Goal: Transaction & Acquisition: Purchase product/service

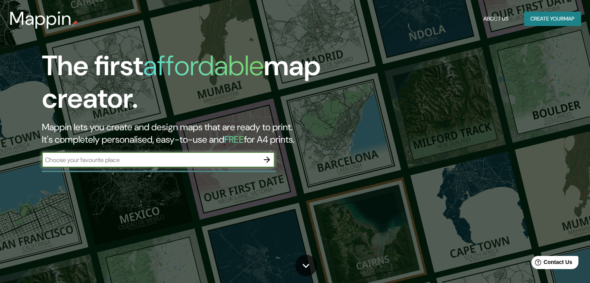
click at [185, 150] on div "The first affordable map creator. Mappin lets you create and design maps that a…" at bounding box center [189, 113] width 354 height 126
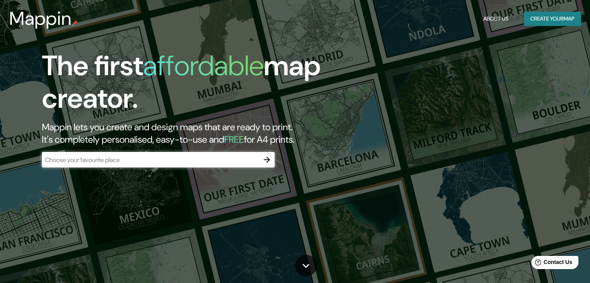
click at [185, 156] on input "text" at bounding box center [150, 160] width 217 height 9
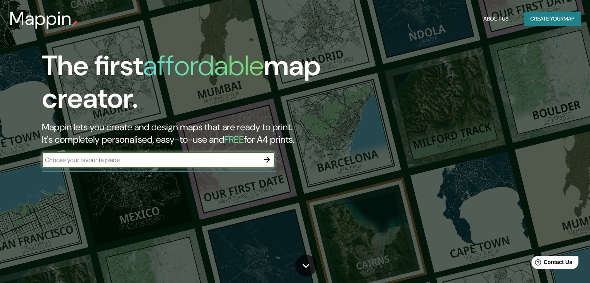
paste input "[URL][DOMAIN_NAME][PERSON_NAME][DOMAIN_NAME]"
type input "[URL][DOMAIN_NAME][PERSON_NAME][DOMAIN_NAME]}"
click at [268, 158] on icon "button" at bounding box center [267, 160] width 6 height 6
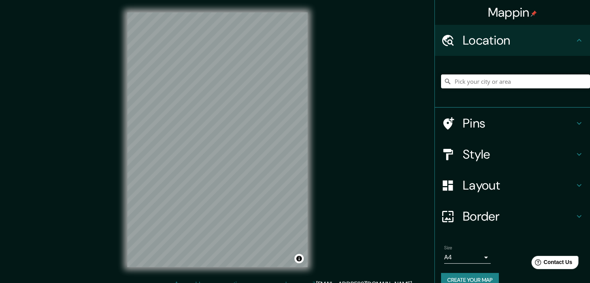
click at [486, 84] on input "Pick your city or area" at bounding box center [515, 82] width 149 height 14
paste input "[URL][DOMAIN_NAME][PERSON_NAME][DOMAIN_NAME]"
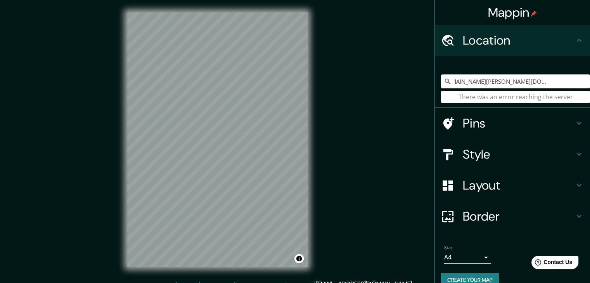
drag, startPoint x: 570, startPoint y: 84, endPoint x: 444, endPoint y: 83, distance: 125.3
click at [444, 83] on div "[URL][DOMAIN_NAME][PERSON_NAME][DOMAIN_NAME] There was an error reaching the se…" at bounding box center [515, 82] width 149 height 14
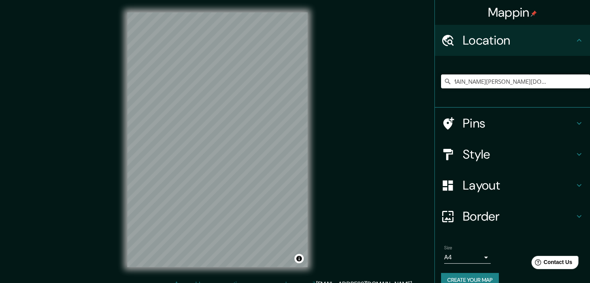
drag, startPoint x: 563, startPoint y: 80, endPoint x: 387, endPoint y: 79, distance: 175.4
click at [388, 80] on div "Mappin Location [URL][DOMAIN_NAME][PERSON_NAME][DOMAIN_NAME] Pins Style Layout …" at bounding box center [295, 146] width 590 height 292
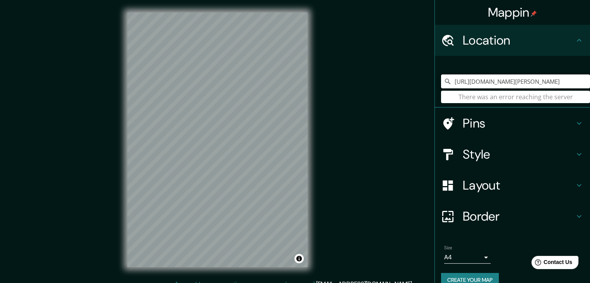
scroll to position [0, 0]
drag, startPoint x: 539, startPoint y: 87, endPoint x: 365, endPoint y: 87, distance: 174.6
click at [365, 87] on div "Mappin Location [URL][DOMAIN_NAME][PERSON_NAME] There was an error reaching the…" at bounding box center [295, 146] width 590 height 292
type input "ttps:%2F3"
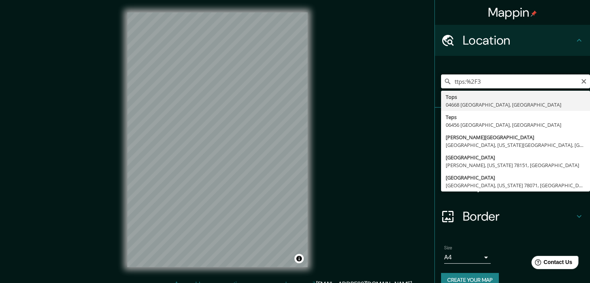
drag, startPoint x: 529, startPoint y: 81, endPoint x: 378, endPoint y: 81, distance: 151.0
click at [378, 81] on div "Mappin Location ttps:%2F3 Tops 04668 [GEOGRAPHIC_DATA], [GEOGRAPHIC_DATA] [GEOG…" at bounding box center [295, 146] width 590 height 292
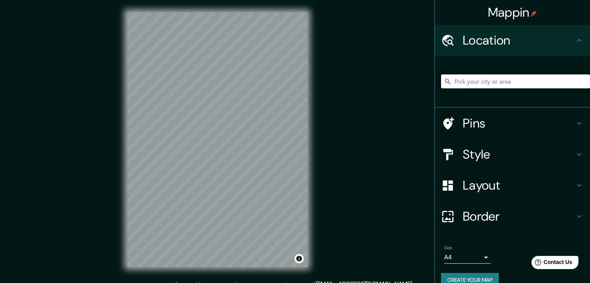
paste input "[PERSON_NAME] 844"
type input "[PERSON_NAME][STREET_ADDRESS]"
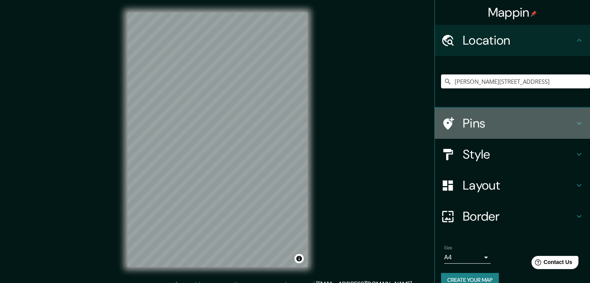
click at [506, 132] on div "Pins" at bounding box center [512, 123] width 155 height 31
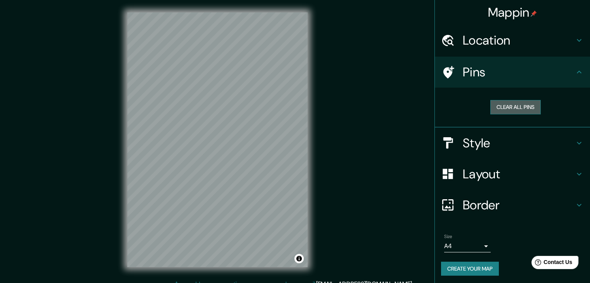
click at [510, 106] on button "Clear all pins" at bounding box center [515, 107] width 50 height 14
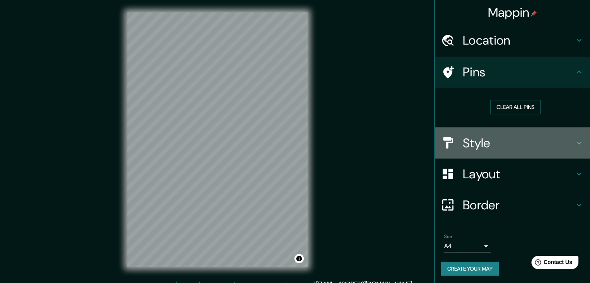
click at [474, 139] on h4 "Style" at bounding box center [519, 143] width 112 height 16
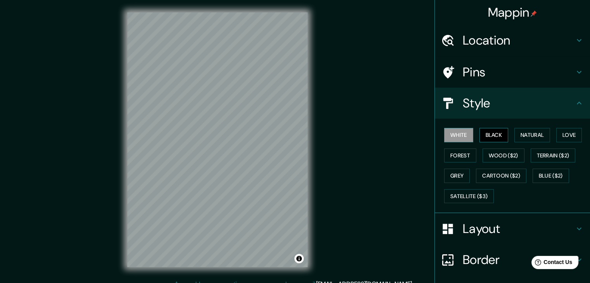
click at [487, 135] on button "Black" at bounding box center [494, 135] width 29 height 14
click at [458, 196] on button "Satellite ($3)" at bounding box center [469, 196] width 50 height 14
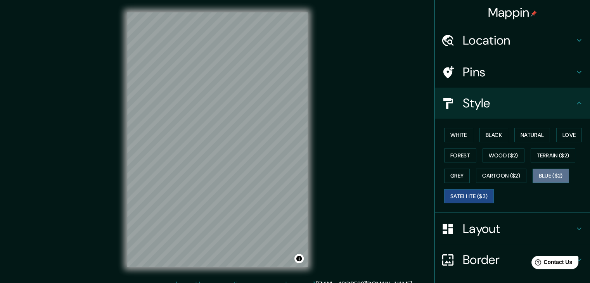
click at [536, 177] on button "Blue ($2)" at bounding box center [551, 176] width 36 height 14
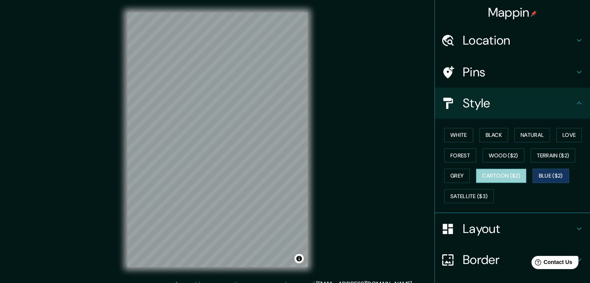
click at [499, 176] on button "Cartoon ($2)" at bounding box center [501, 176] width 50 height 14
click at [458, 172] on button "Grey" at bounding box center [457, 176] width 26 height 14
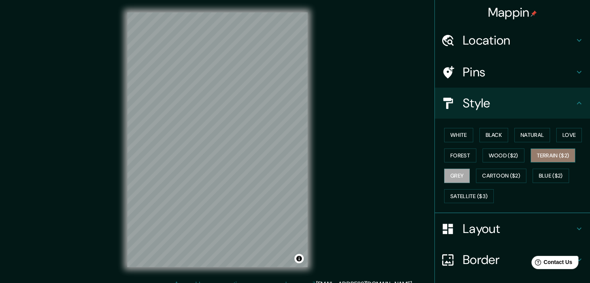
click at [561, 157] on button "Terrain ($2)" at bounding box center [553, 156] width 45 height 14
click at [493, 152] on button "Wood ($2)" at bounding box center [504, 156] width 42 height 14
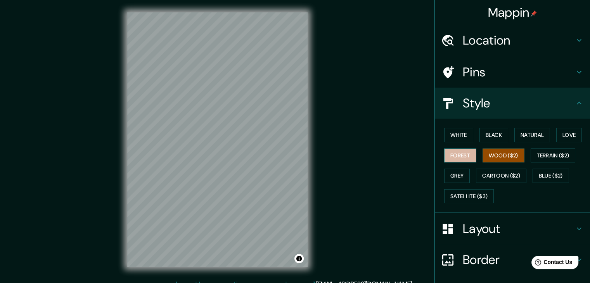
click at [451, 152] on button "Forest" at bounding box center [460, 156] width 32 height 14
click at [560, 135] on button "Love" at bounding box center [569, 135] width 26 height 14
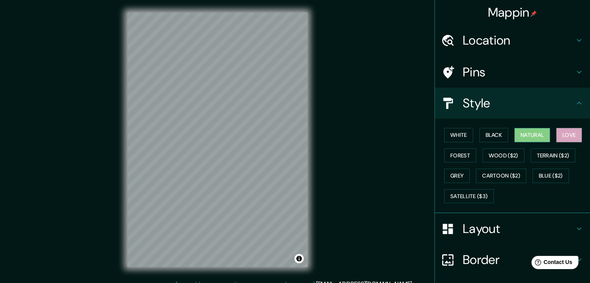
click at [531, 136] on button "Natural" at bounding box center [533, 135] width 36 height 14
click at [494, 134] on button "Black" at bounding box center [494, 135] width 29 height 14
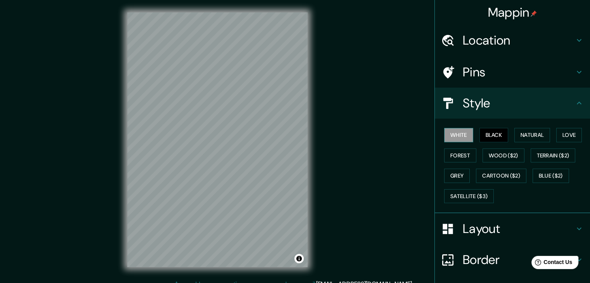
click at [449, 132] on button "White" at bounding box center [458, 135] width 29 height 14
click at [464, 194] on button "Satellite ($3)" at bounding box center [469, 196] width 50 height 14
